Goal: Check status

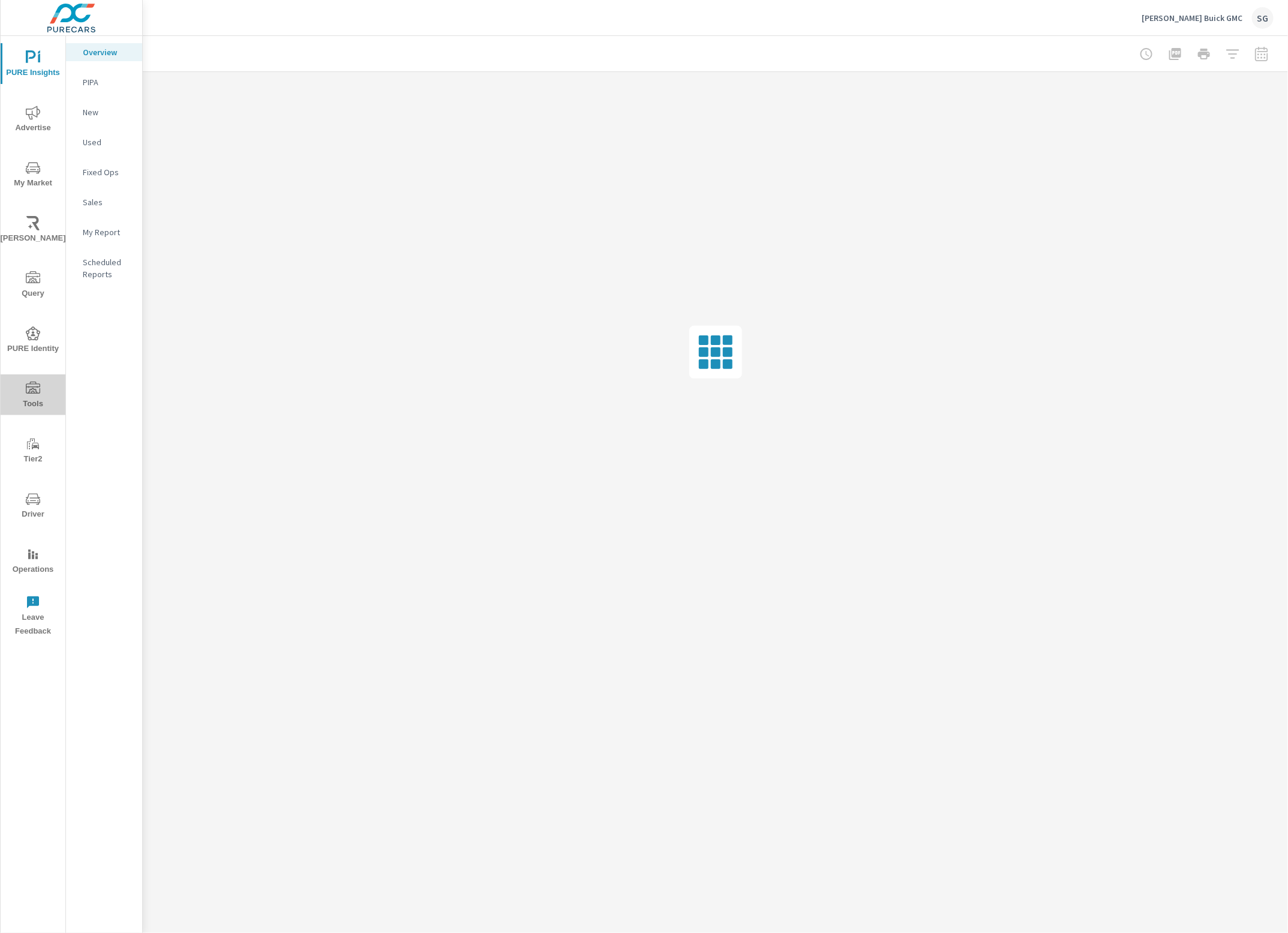
click at [28, 391] on icon "nav menu" at bounding box center [33, 387] width 14 height 12
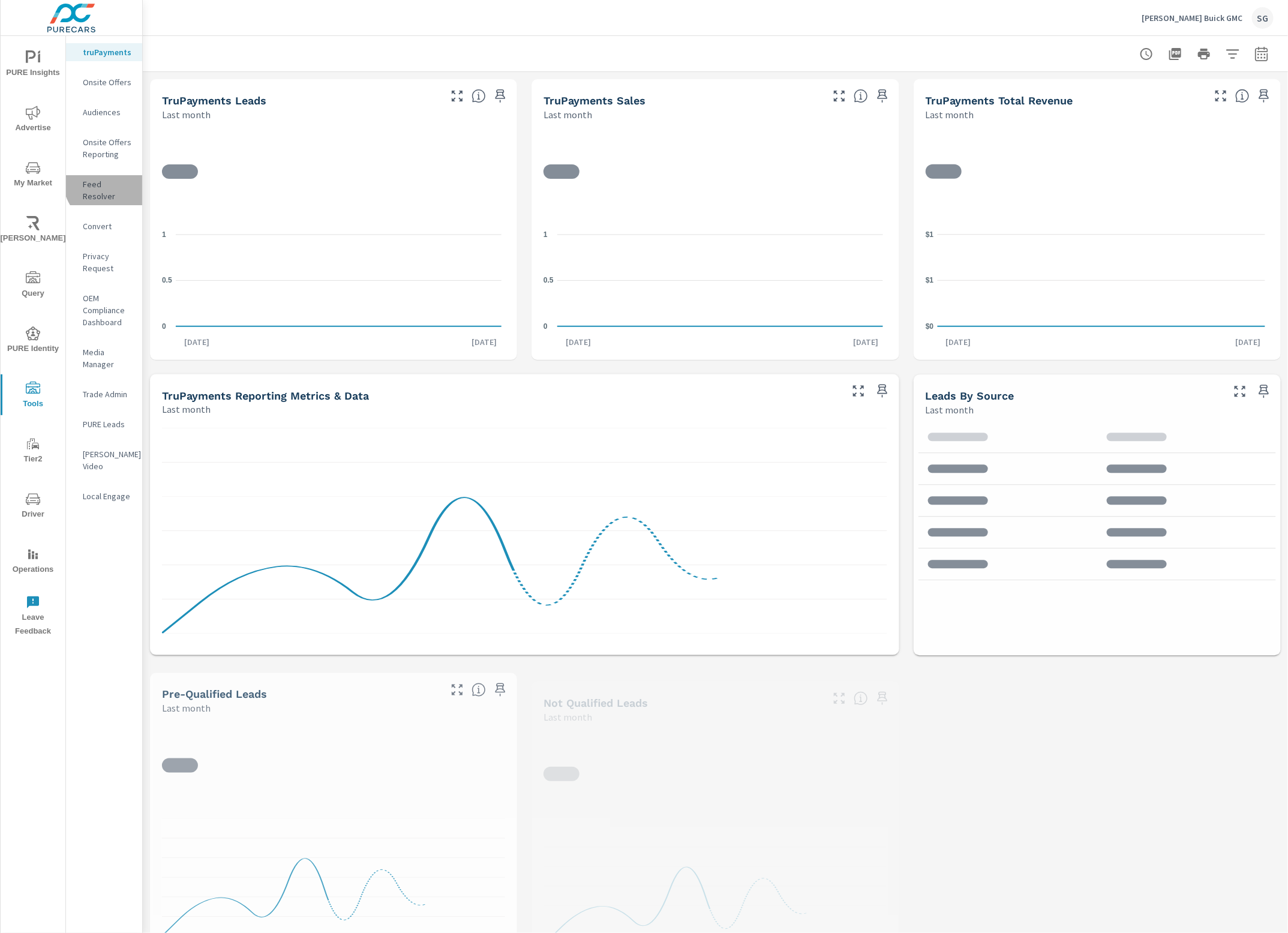
click at [109, 182] on p "Feed Resolver" at bounding box center [107, 190] width 50 height 24
